Goal: Navigation & Orientation: Find specific page/section

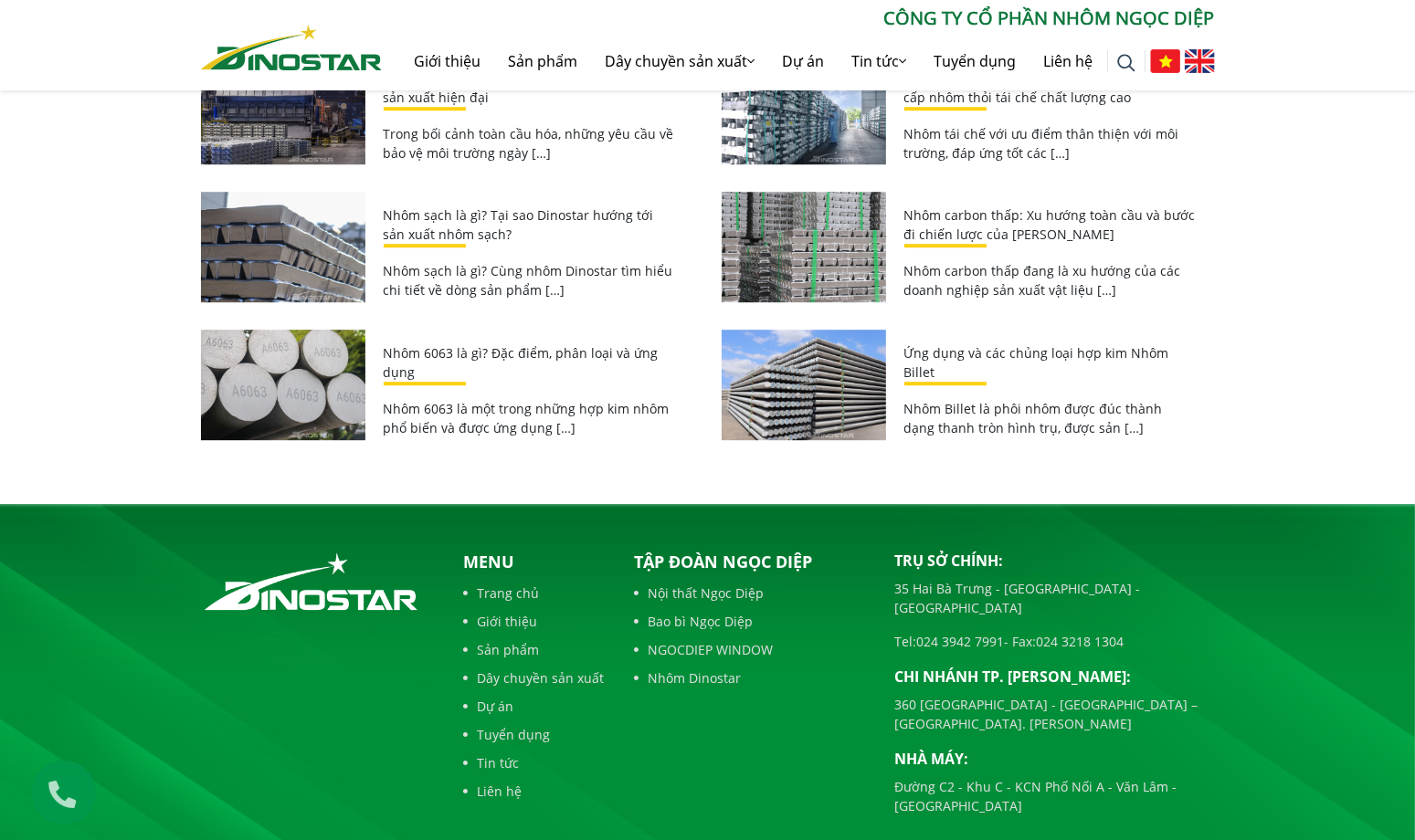
scroll to position [7397, 0]
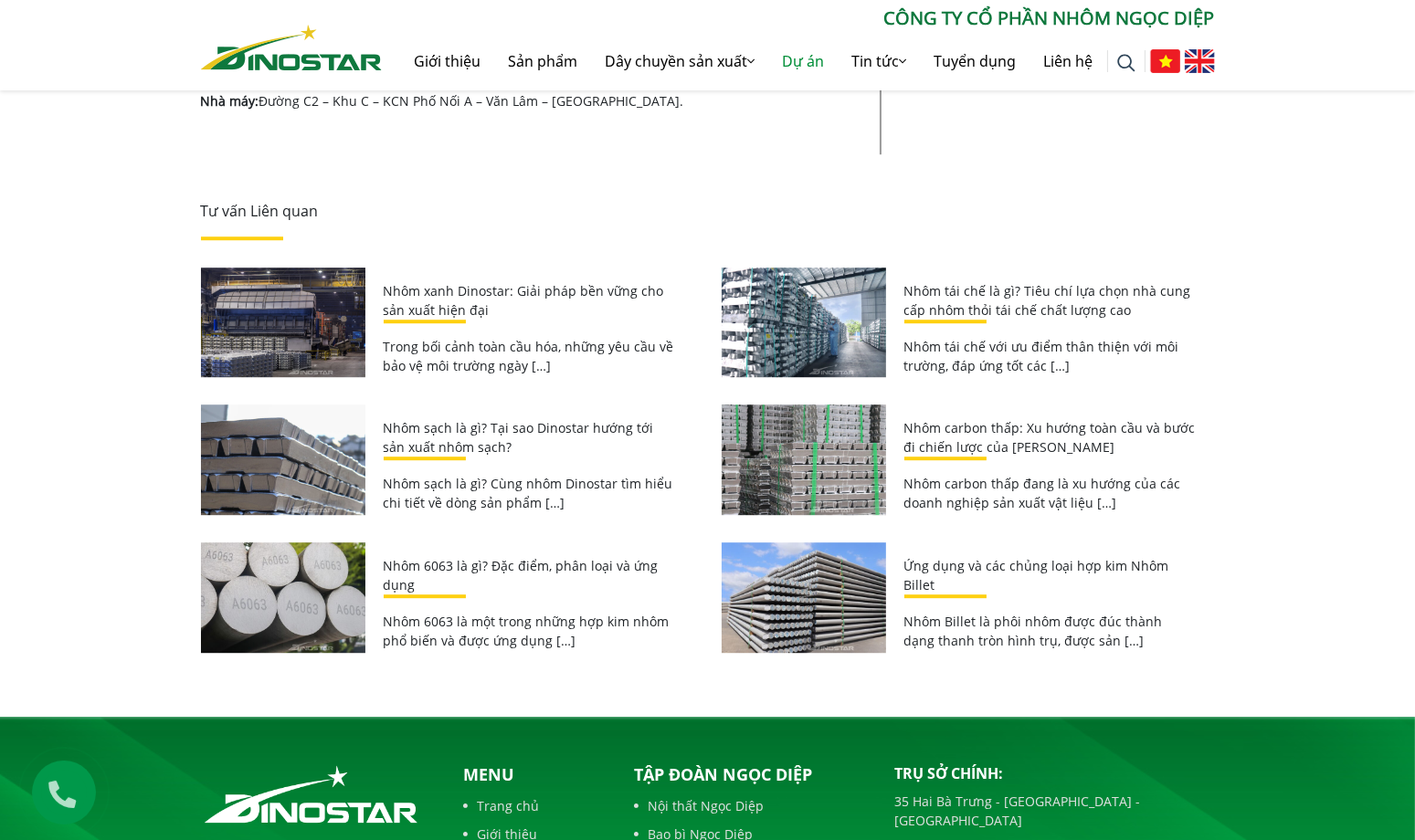
click at [803, 60] on link "Dự án" at bounding box center [804, 60] width 70 height 58
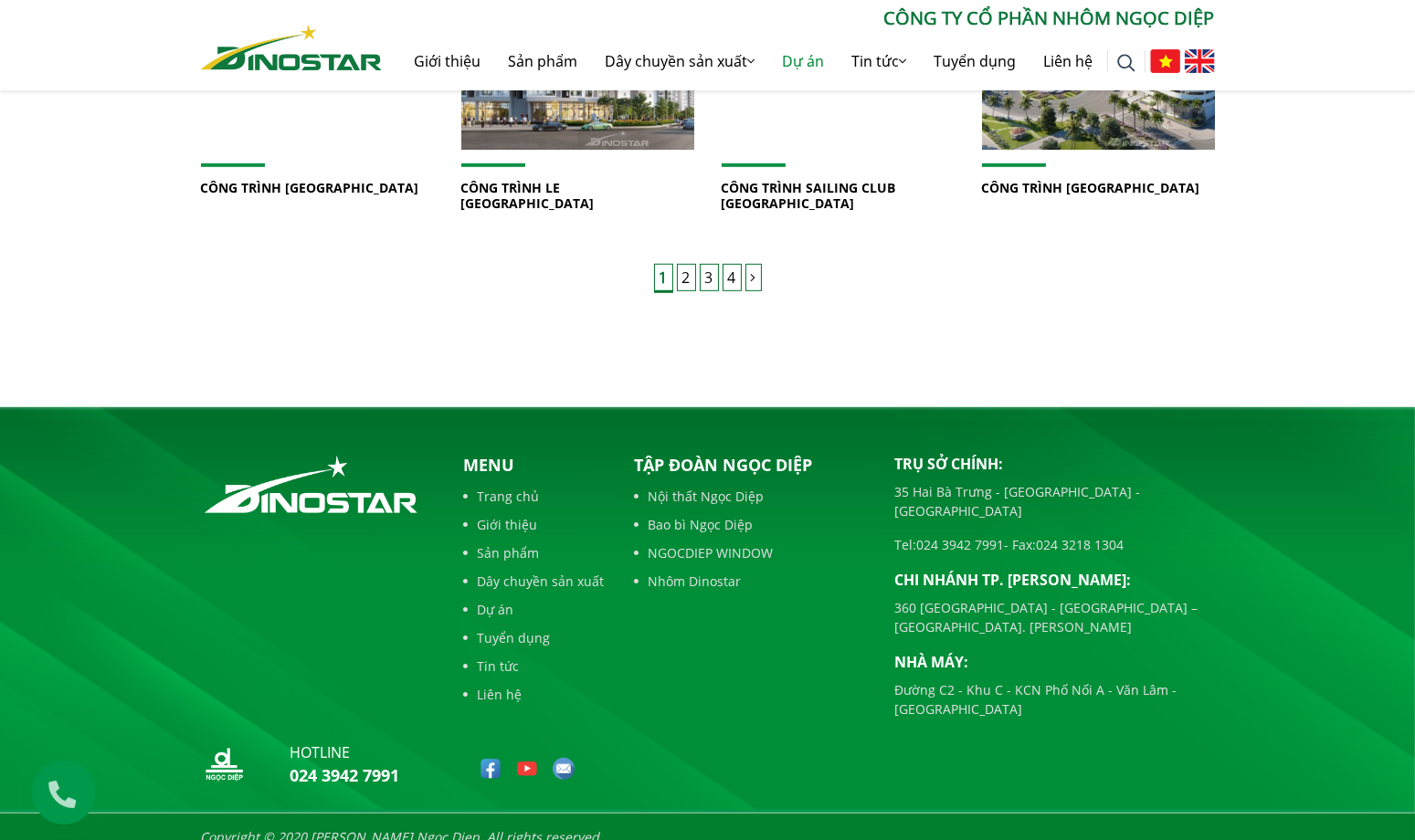
scroll to position [1587, 0]
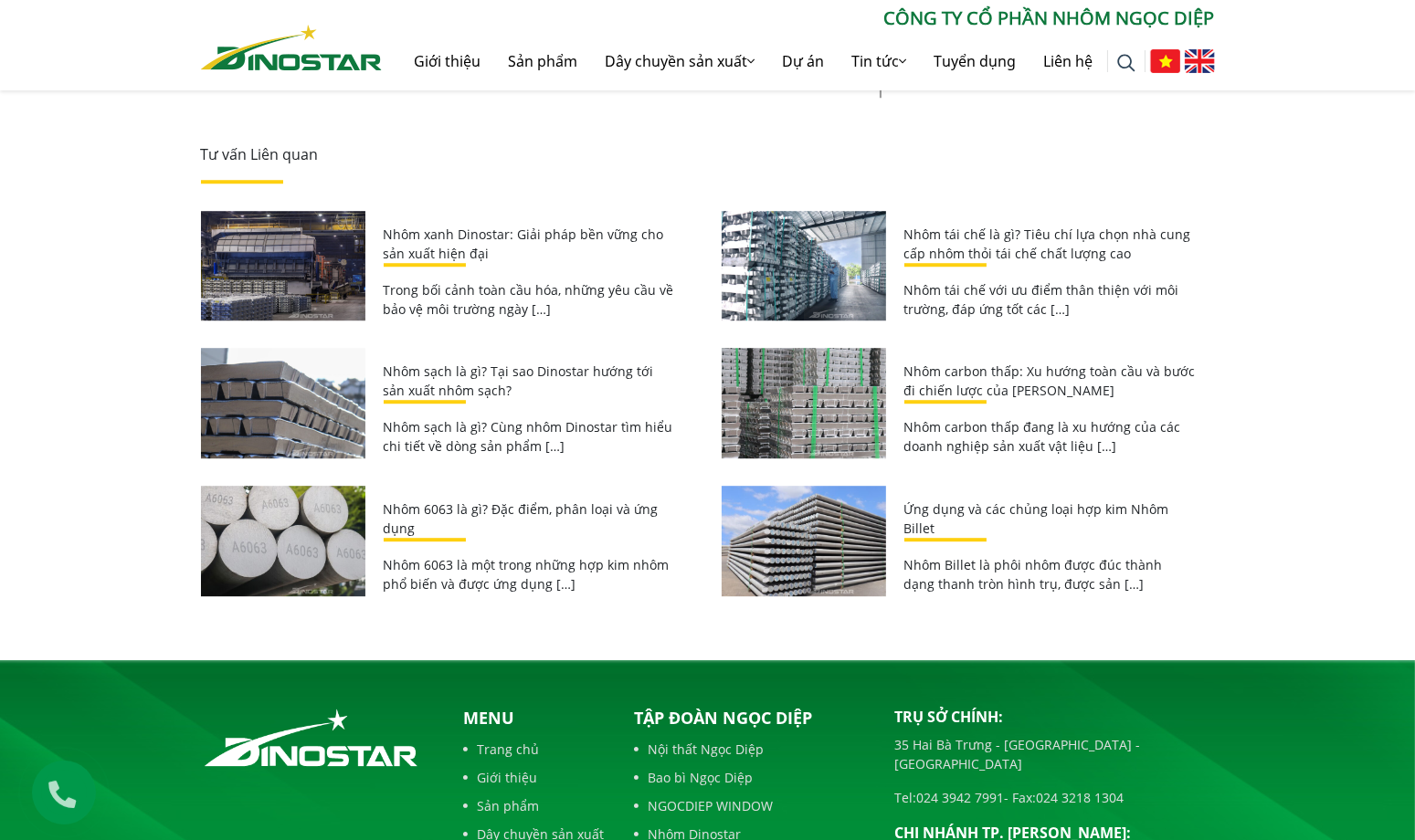
scroll to position [7458, 0]
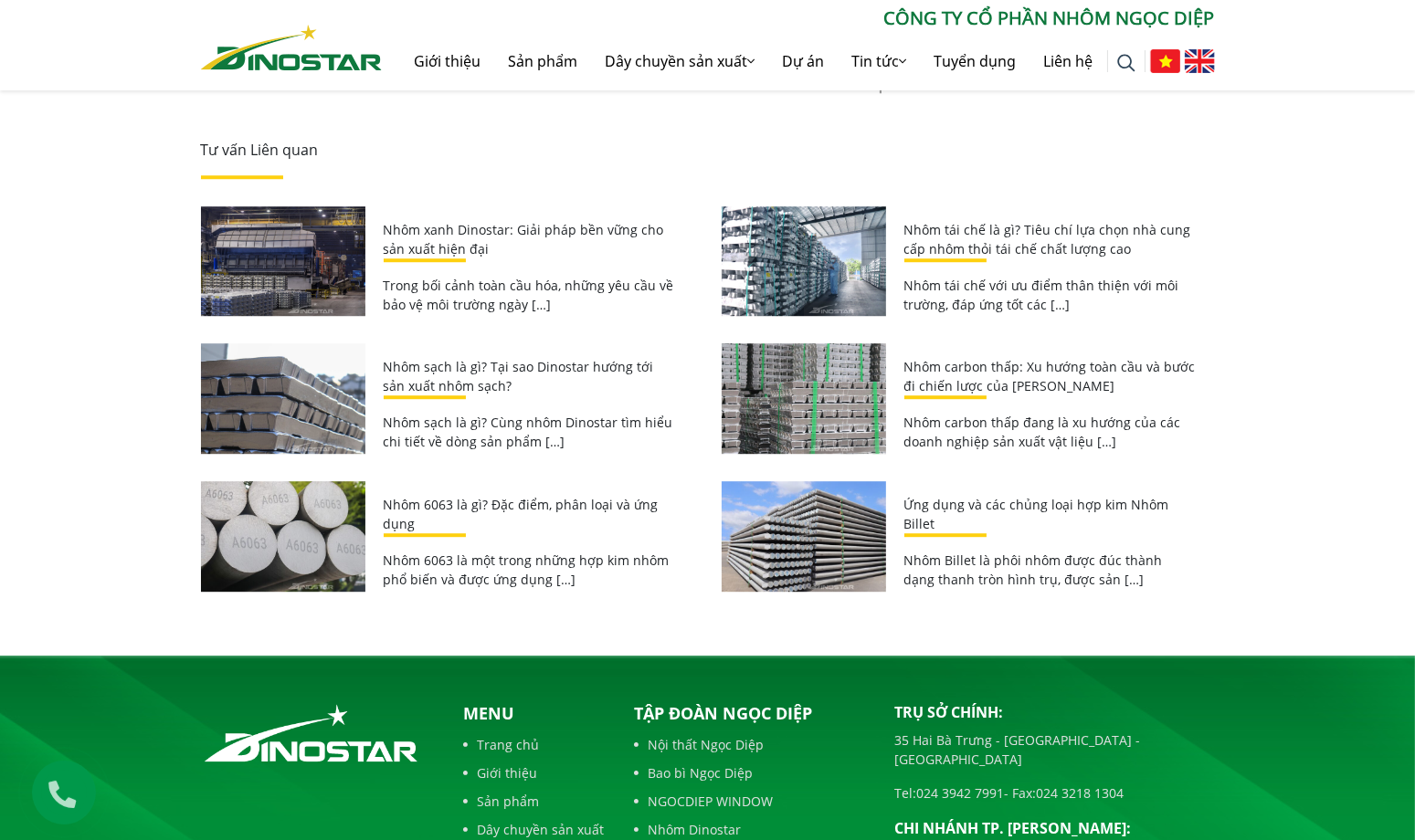
click at [713, 792] on link "NGOCDIEP WINDOW" at bounding box center [751, 802] width 233 height 19
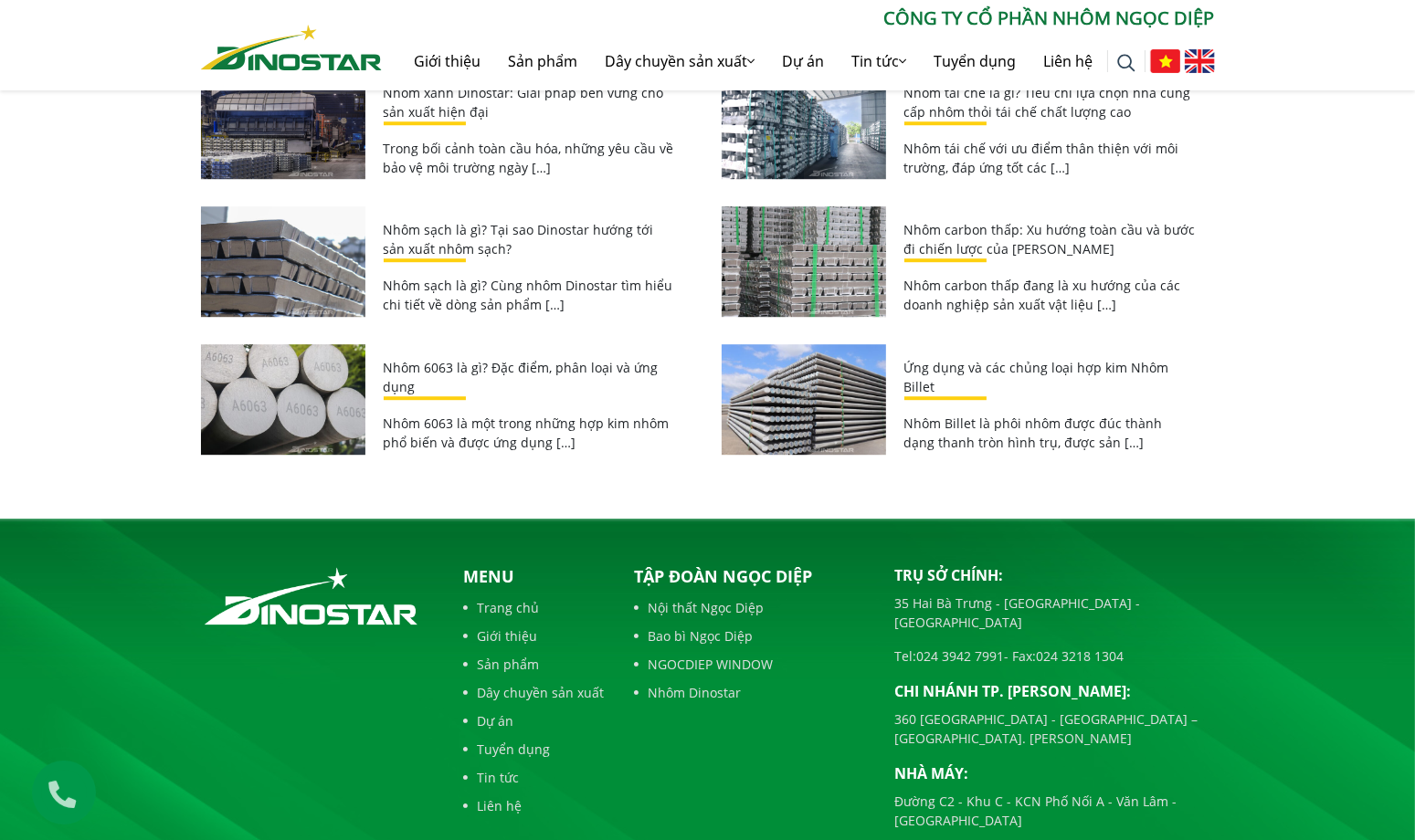
scroll to position [7609, 0]
